Goal: Task Accomplishment & Management: Manage account settings

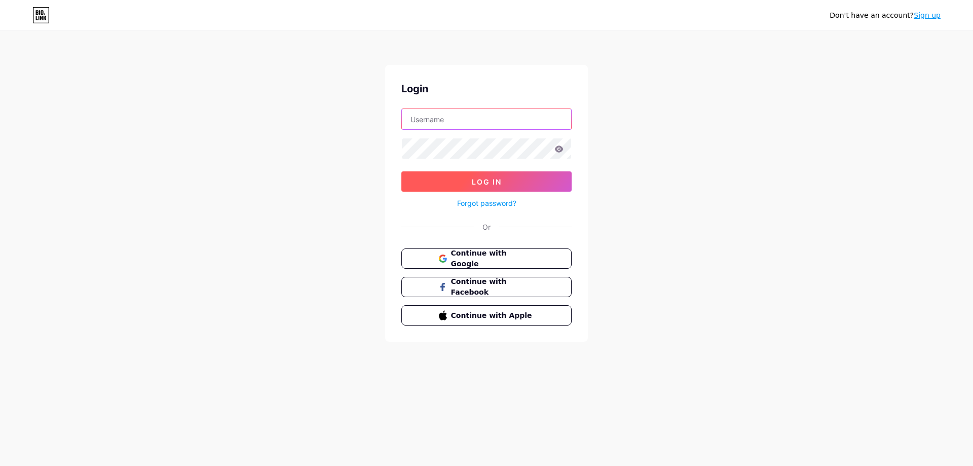
type input "[EMAIL_ADDRESS][DOMAIN_NAME]"
click at [463, 182] on button "Log In" at bounding box center [486, 181] width 170 height 20
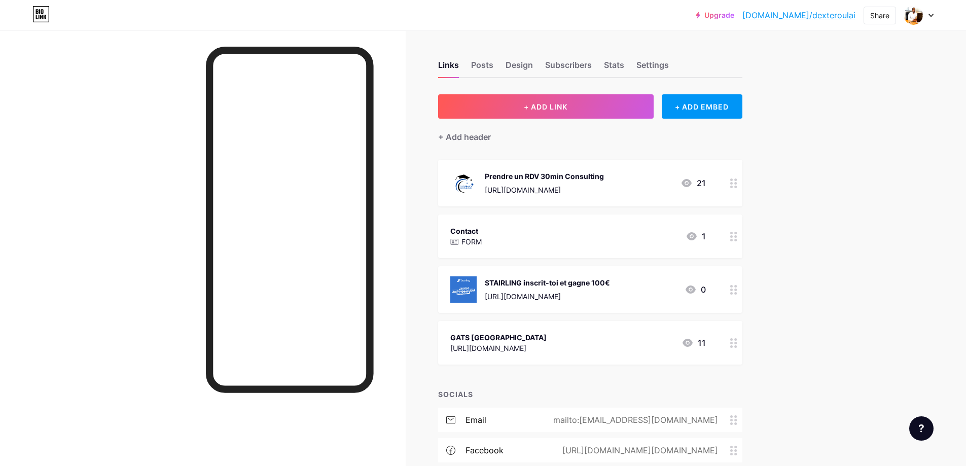
click at [538, 282] on div "STAIRLING inscrit-toi et gagne 100€" at bounding box center [547, 282] width 125 height 11
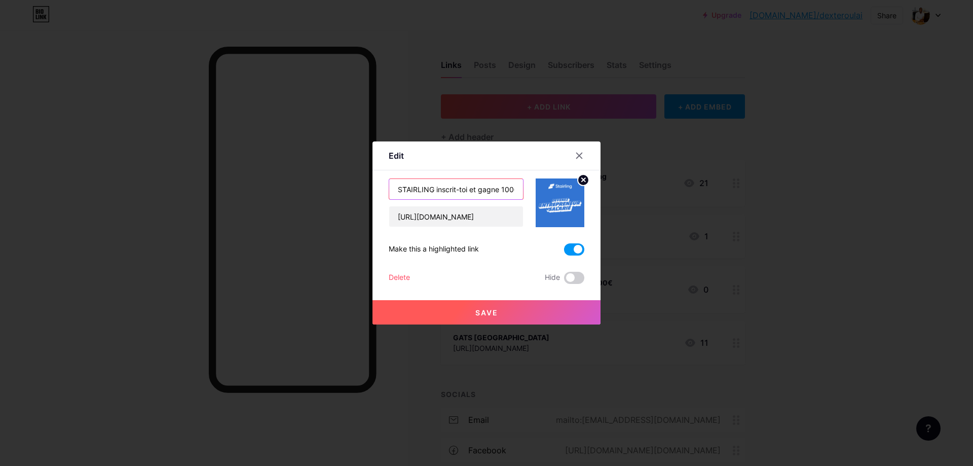
click at [466, 190] on input "STAIRLING inscrit-toi et gagne 100€" at bounding box center [456, 189] width 134 height 20
type input "STAIRLING inscrit-toi avec mon lien et gagne 100€"
click at [473, 308] on button "Save" at bounding box center [487, 312] width 228 height 24
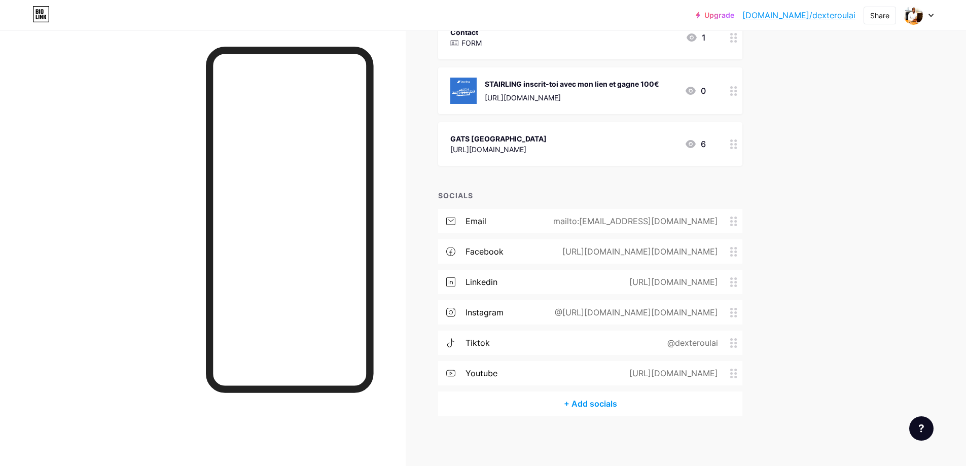
scroll to position [0, 0]
